Goal: Task Accomplishment & Management: Manage account settings

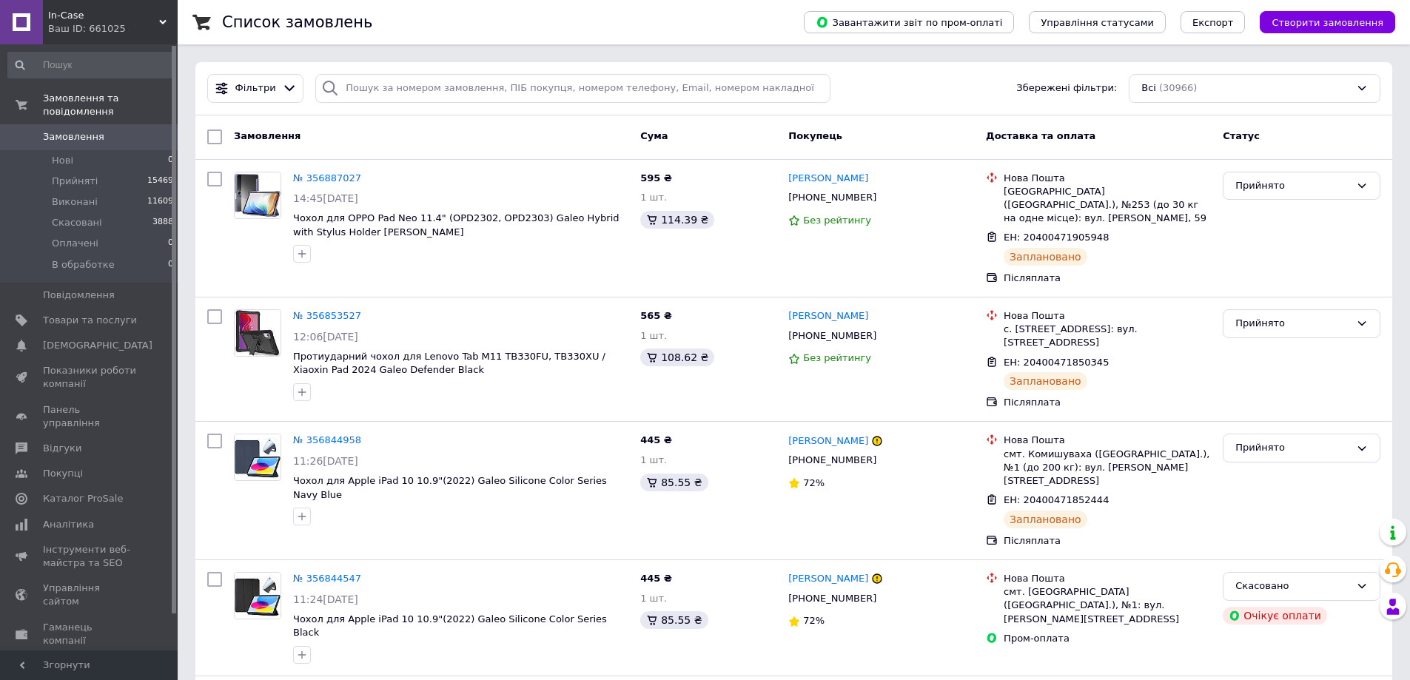
click at [466, 148] on div "Замовлення" at bounding box center [431, 137] width 406 height 27
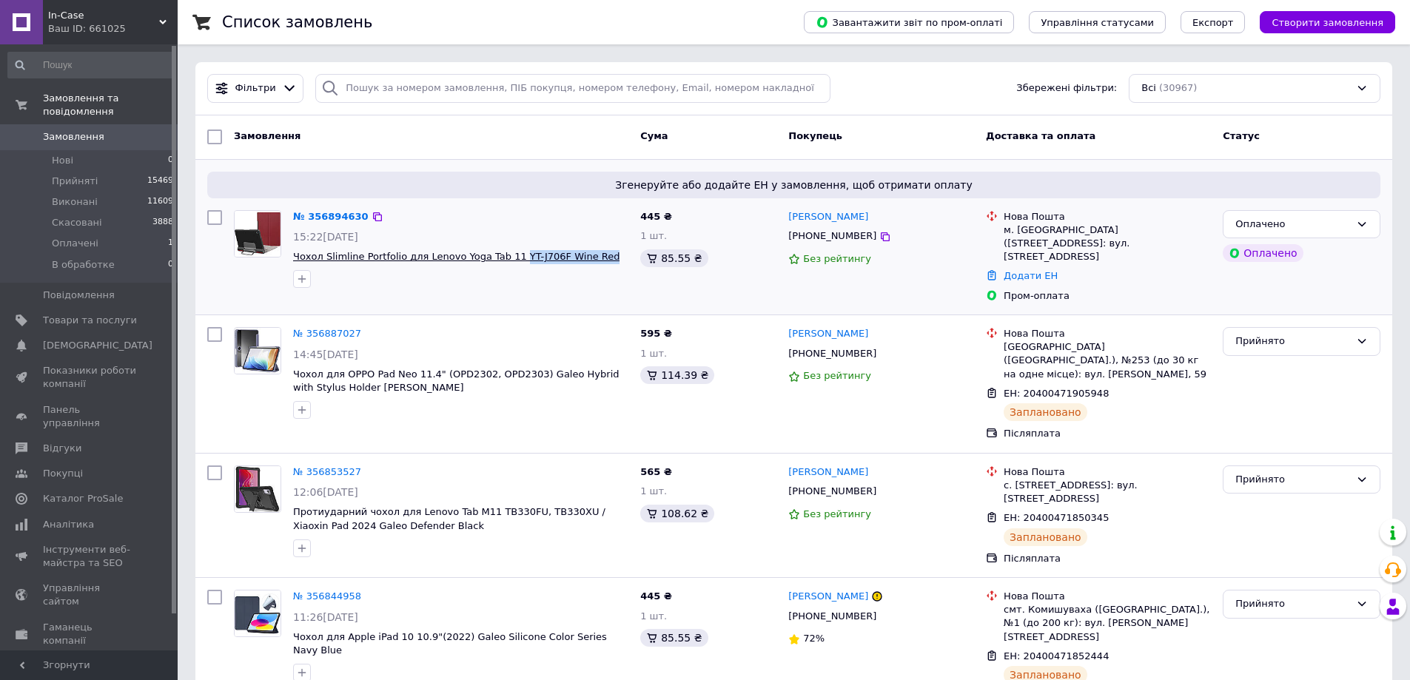
drag, startPoint x: 593, startPoint y: 261, endPoint x: 504, endPoint y: 262, distance: 88.8
click at [504, 262] on span "Чохол Slimline Portfolio для Lenovo Yoga Tab 11 YT-J706F Wine Red" at bounding box center [460, 257] width 335 height 14
copy span "YT-J706F Wine Red"
click at [1025, 226] on div "м. [GEOGRAPHIC_DATA] ([STREET_ADDRESS]: вул. [STREET_ADDRESS]" at bounding box center [1107, 244] width 207 height 41
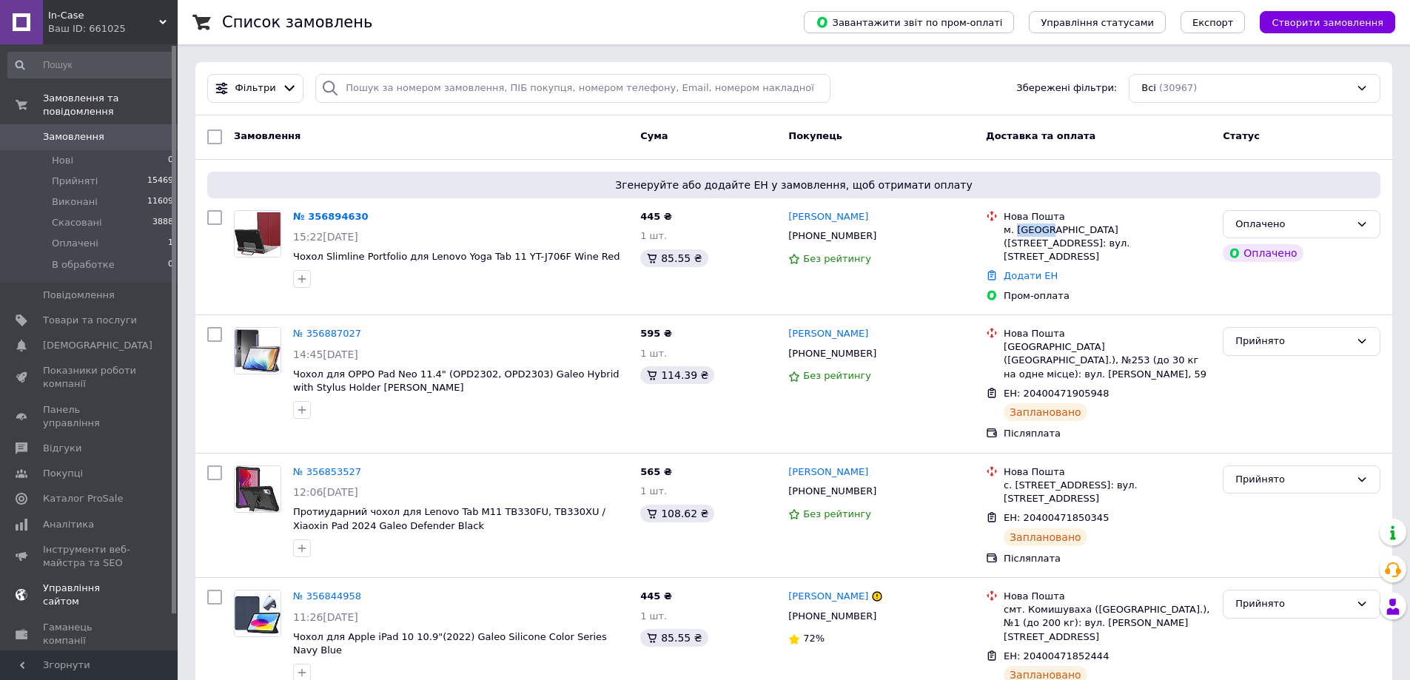
copy div "Валки"
drag, startPoint x: 896, startPoint y: 234, endPoint x: 785, endPoint y: 218, distance: 112.9
click at [785, 218] on div "Сергей Бакай +380636984407 Без рейтингу" at bounding box center [881, 256] width 198 height 105
copy div "Сергей Бакай +380636984407"
click at [1300, 227] on div "Оплачено" at bounding box center [1292, 225] width 115 height 16
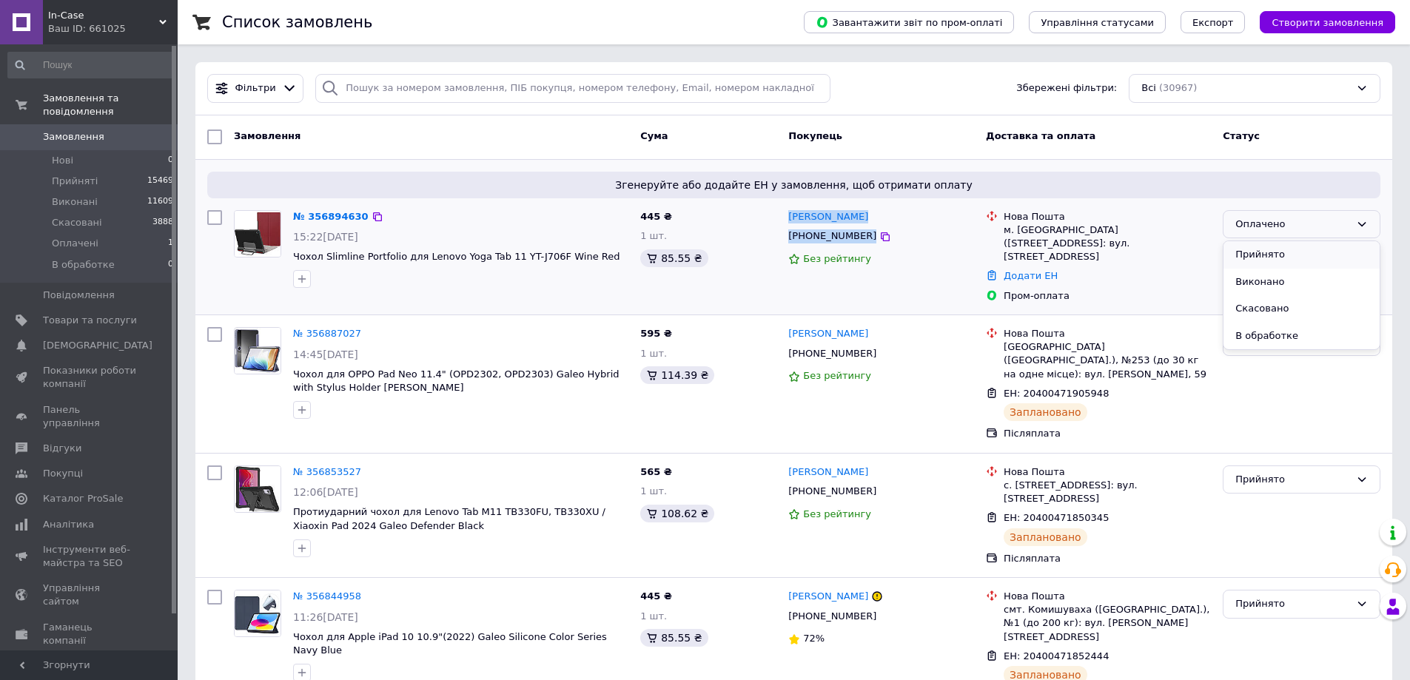
click at [1277, 255] on li "Прийнято" at bounding box center [1301, 254] width 156 height 27
click at [343, 214] on link "№ 356894630" at bounding box center [330, 216] width 75 height 11
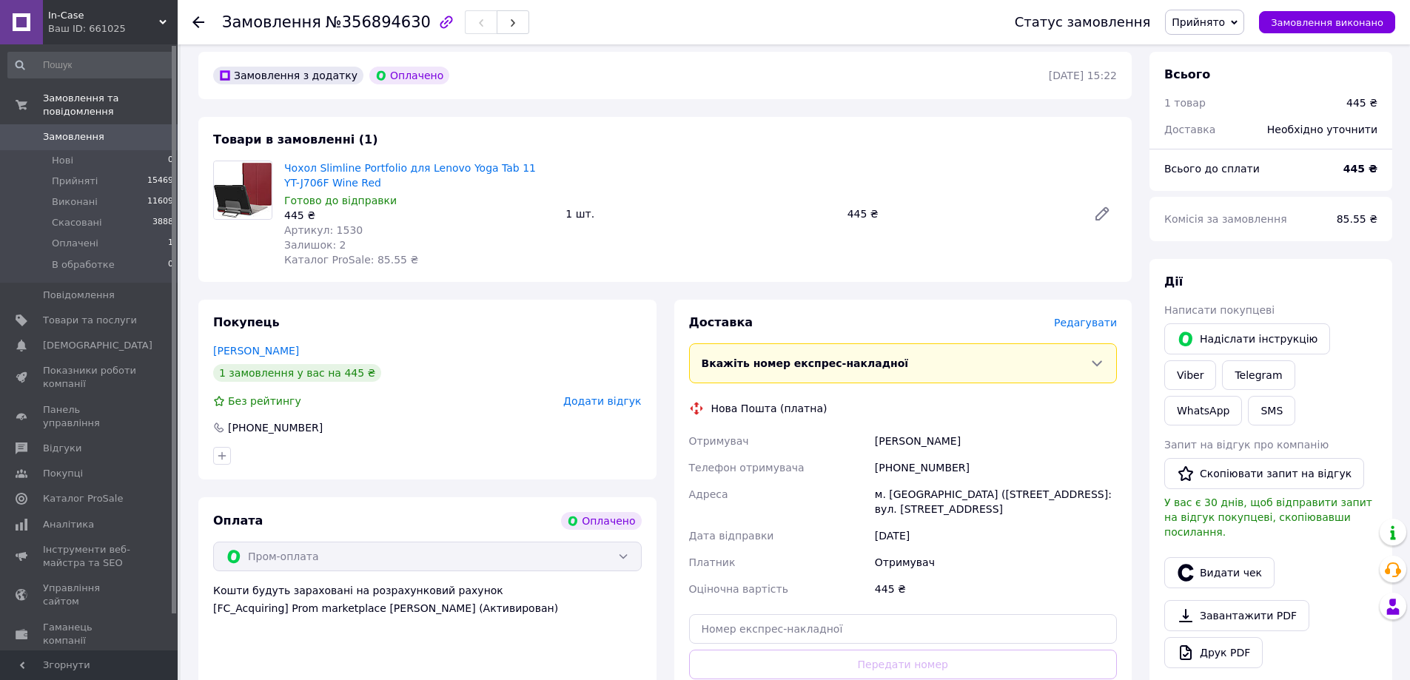
scroll to position [413, 0]
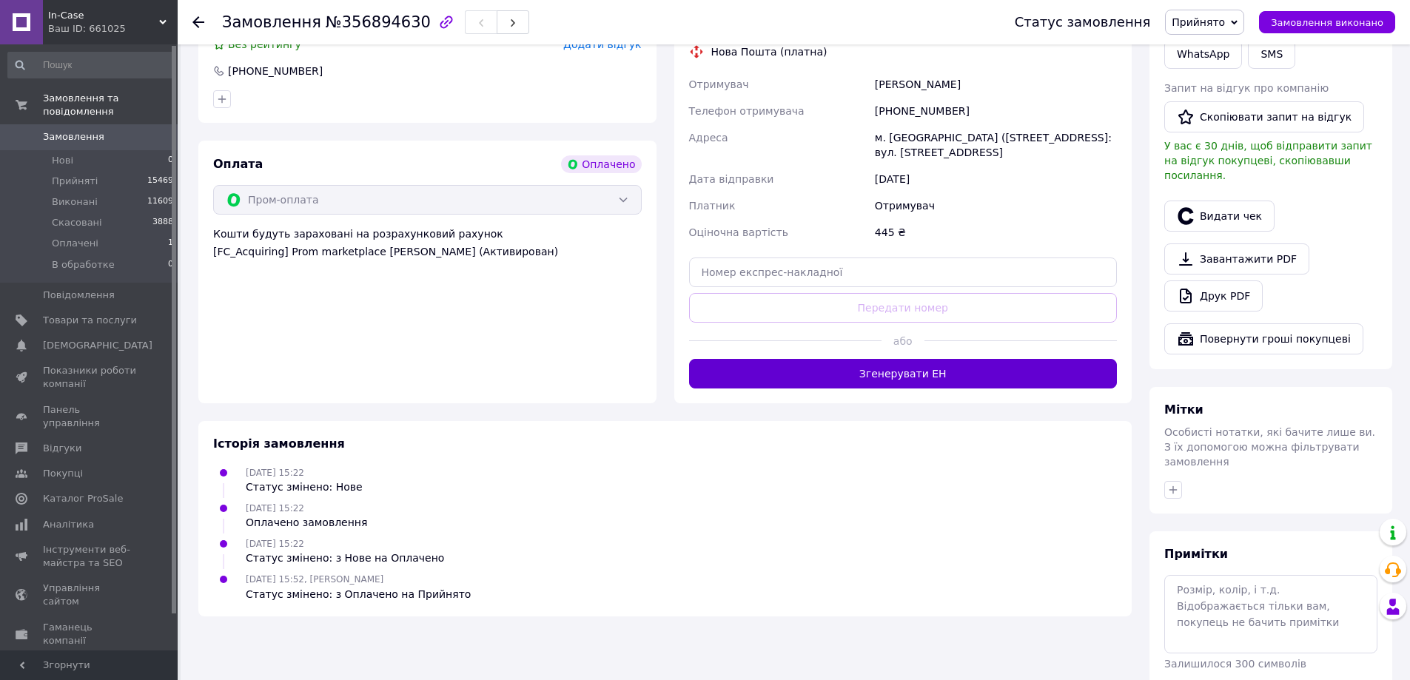
click at [979, 359] on button "Згенерувати ЕН" at bounding box center [903, 374] width 429 height 30
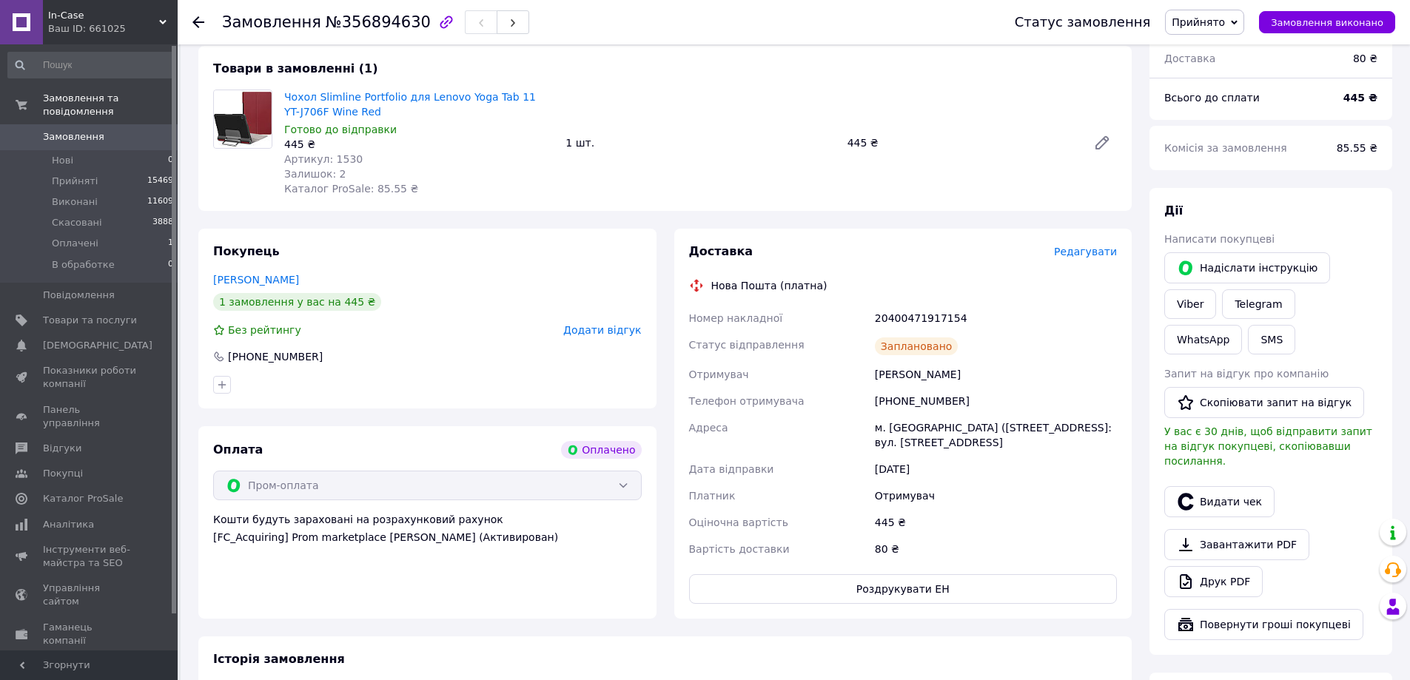
scroll to position [117, 0]
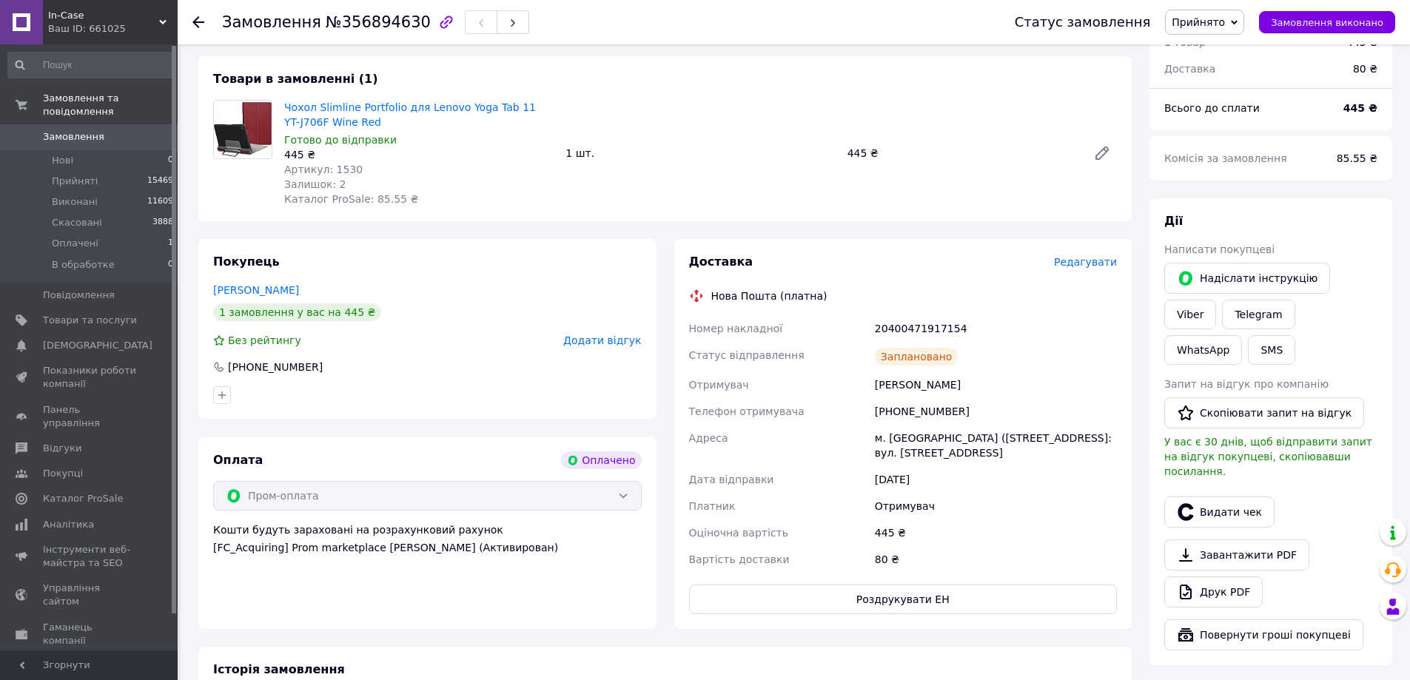
click at [931, 332] on div "20400471917154" at bounding box center [996, 328] width 248 height 27
copy div "20400471917154"
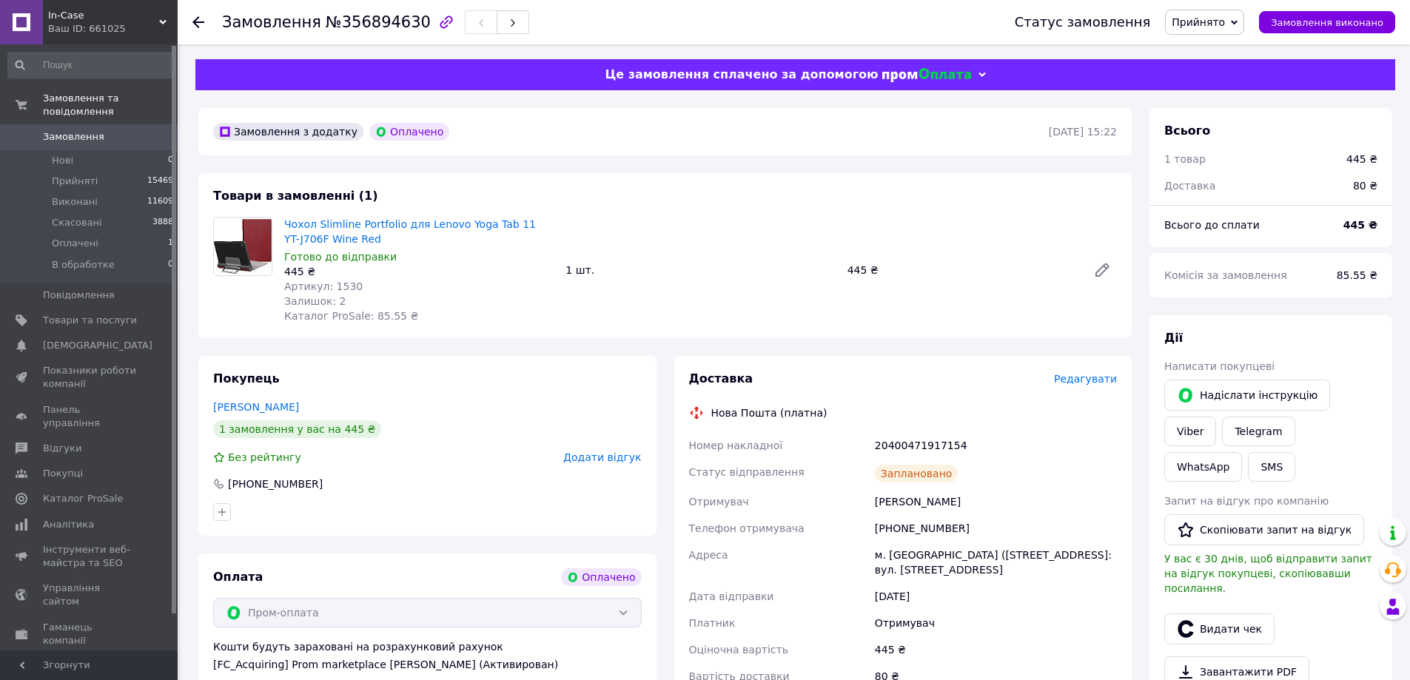
click at [201, 21] on icon at bounding box center [198, 22] width 12 height 12
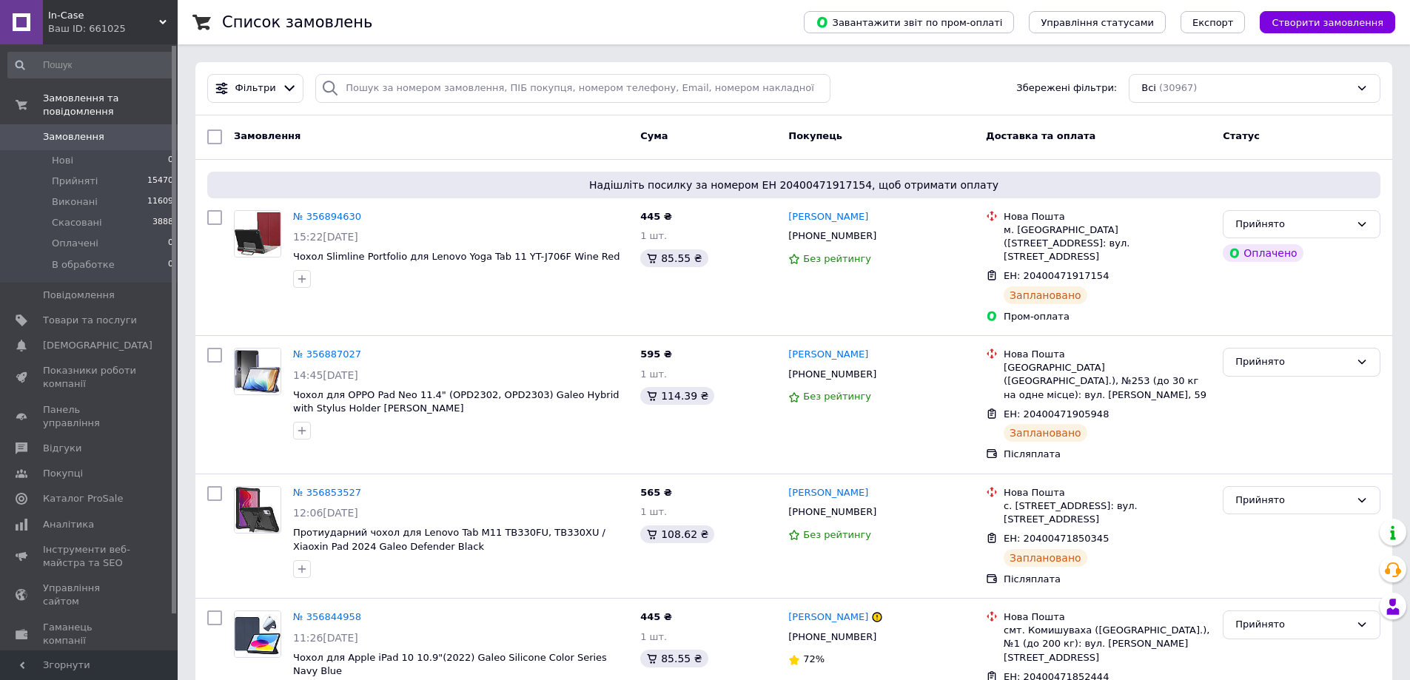
click at [539, 147] on div "Замовлення" at bounding box center [431, 137] width 406 height 27
click at [429, 155] on div "Замовлення Cума Покупець Доставка та оплата Статус" at bounding box center [793, 137] width 1197 height 44
